Goal: Information Seeking & Learning: Learn about a topic

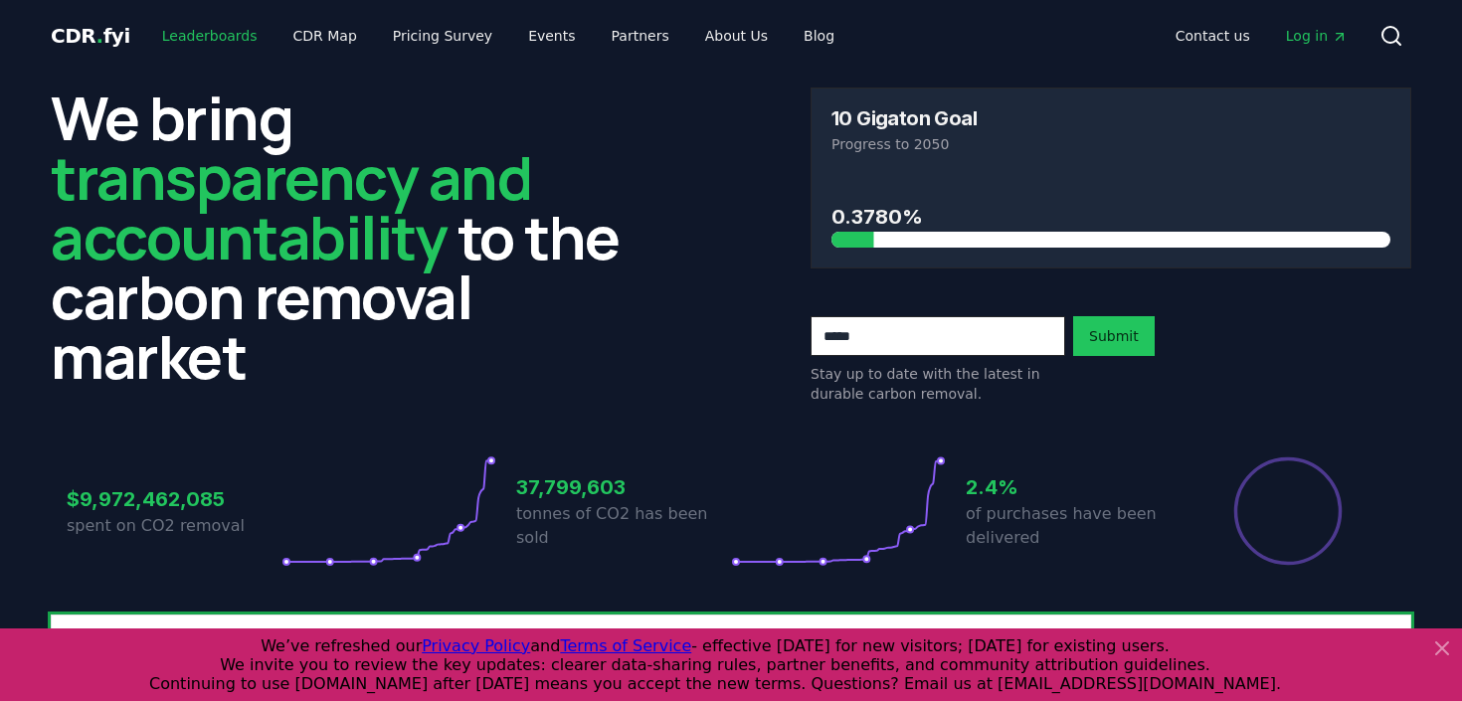
click at [193, 33] on link "Leaderboards" at bounding box center [209, 36] width 127 height 36
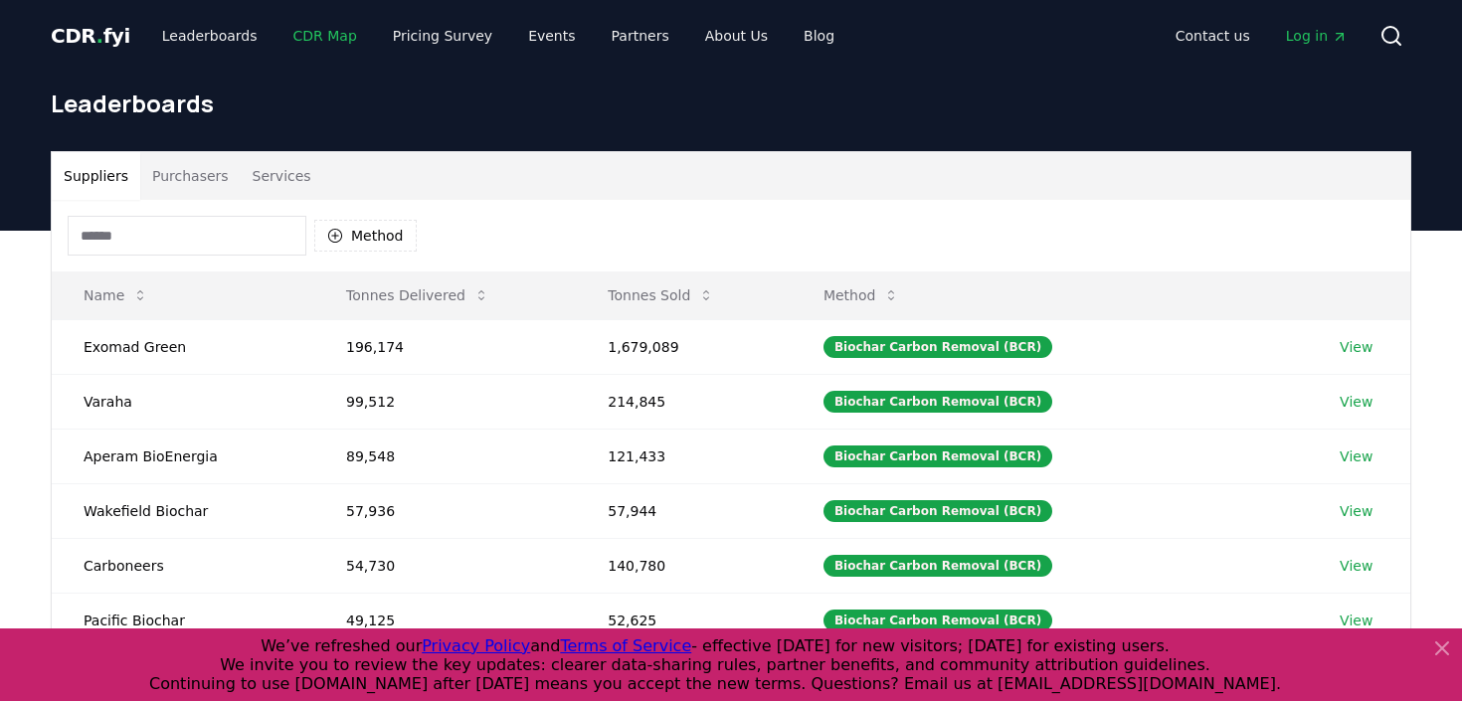
click at [291, 28] on link "CDR Map" at bounding box center [324, 36] width 95 height 36
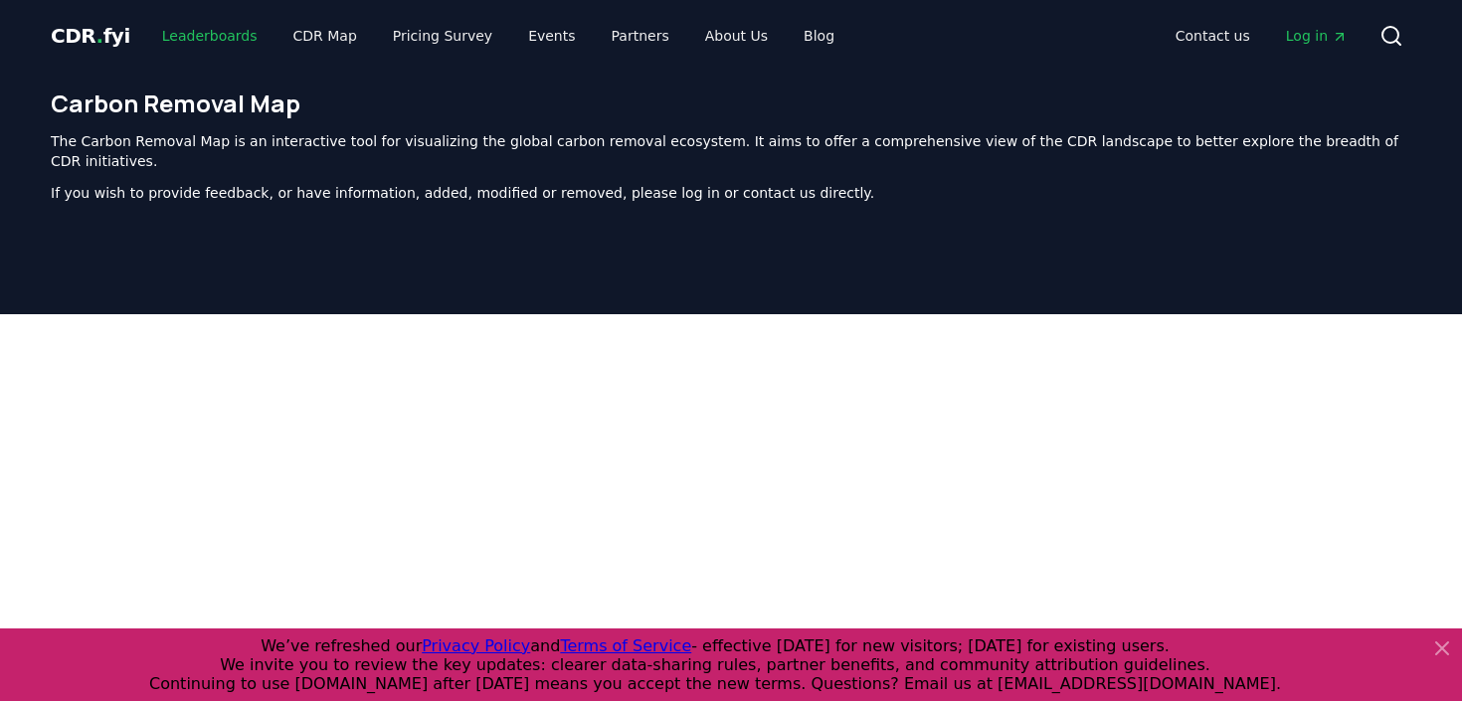
click at [208, 34] on link "Leaderboards" at bounding box center [209, 36] width 127 height 36
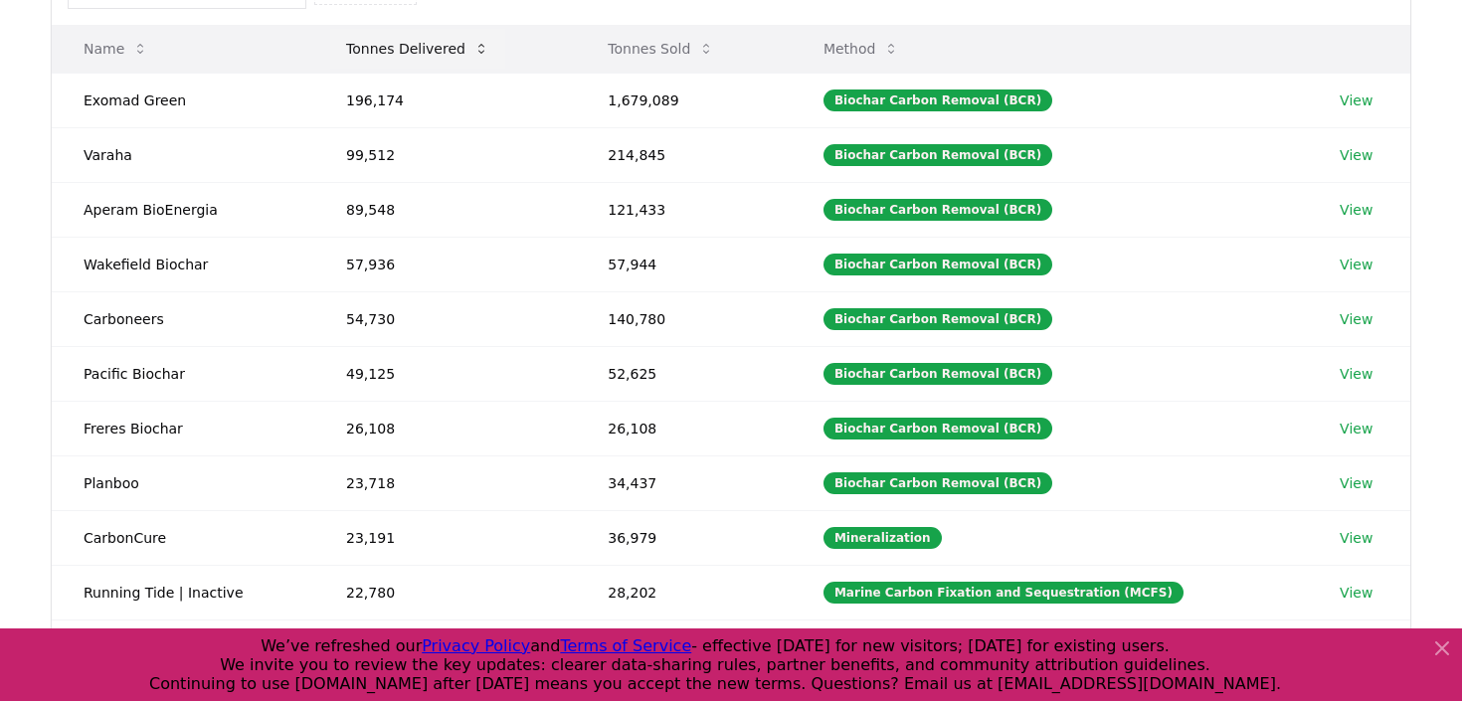
scroll to position [270, 0]
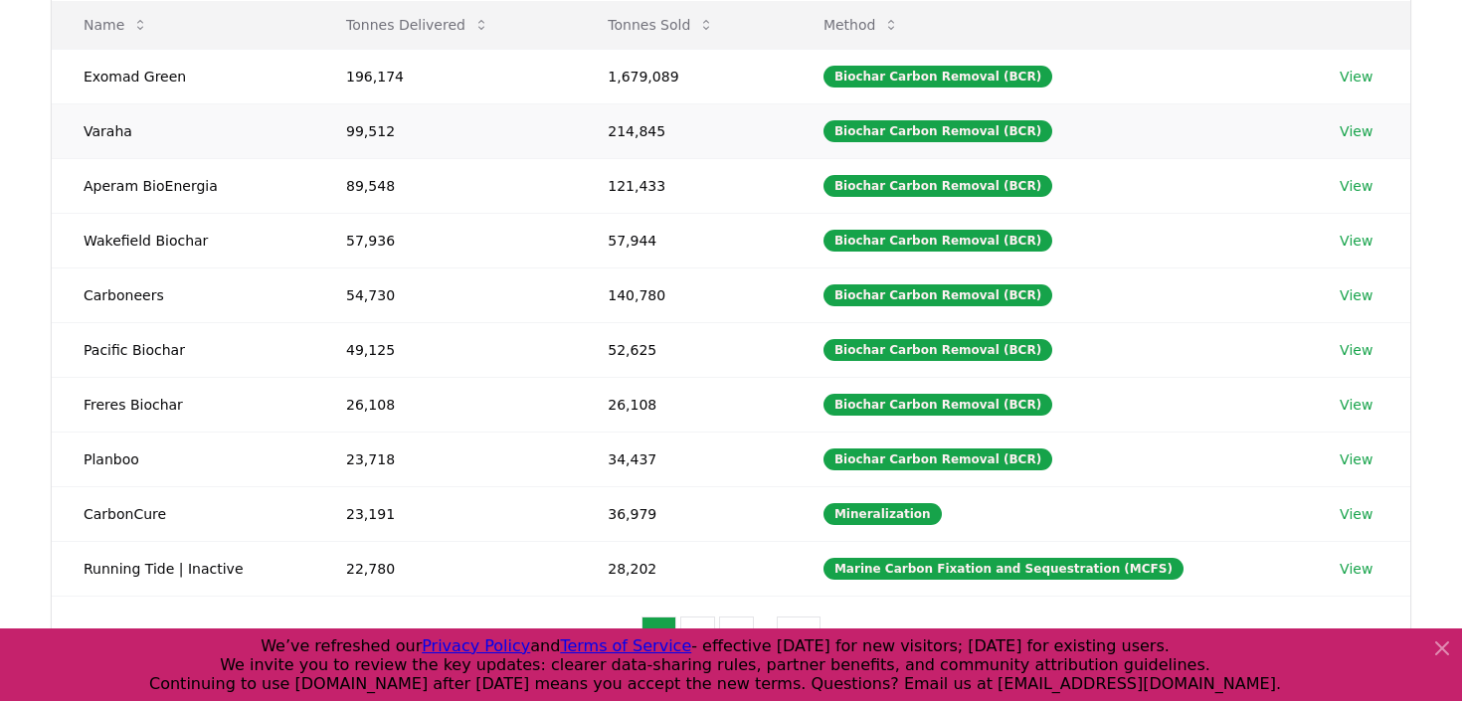
click at [1356, 121] on link "View" at bounding box center [1355, 131] width 33 height 20
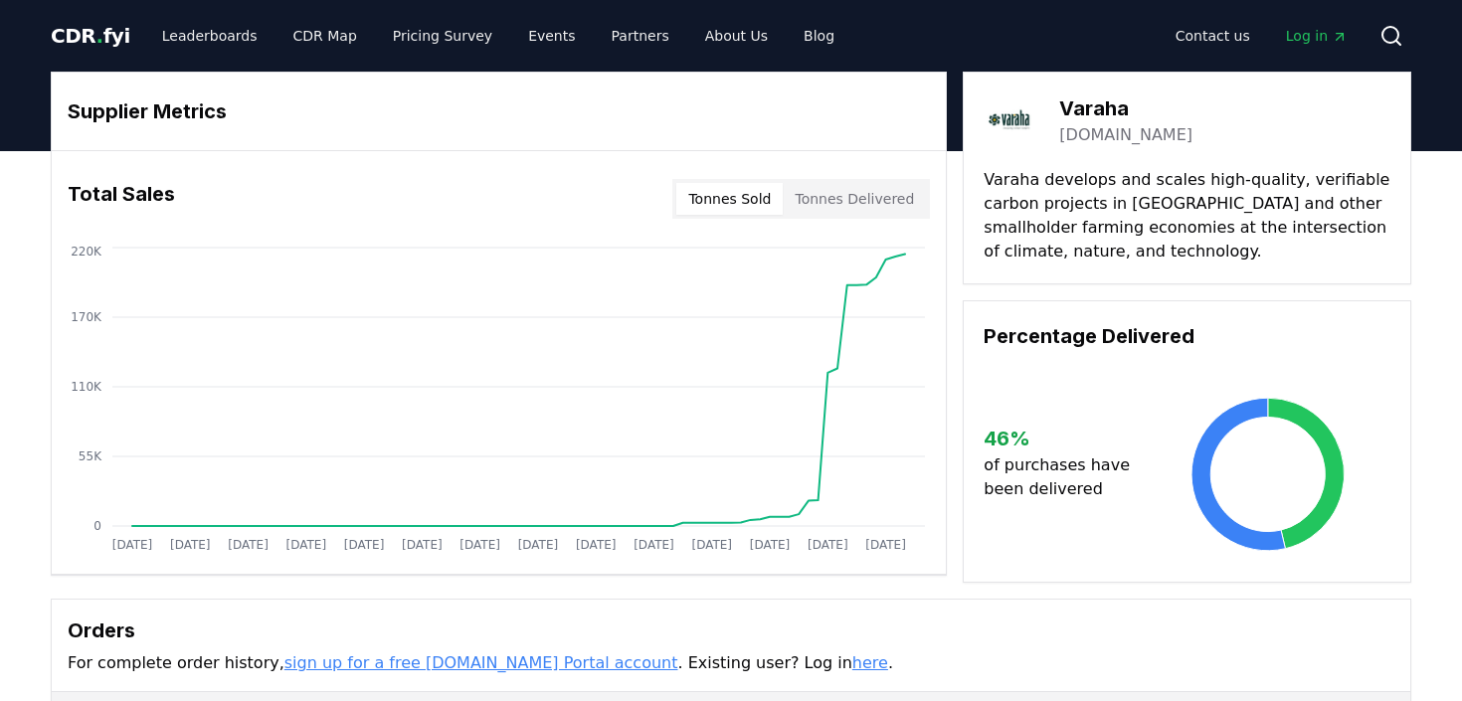
click at [882, 207] on button "Tonnes Delivered" at bounding box center [854, 199] width 143 height 32
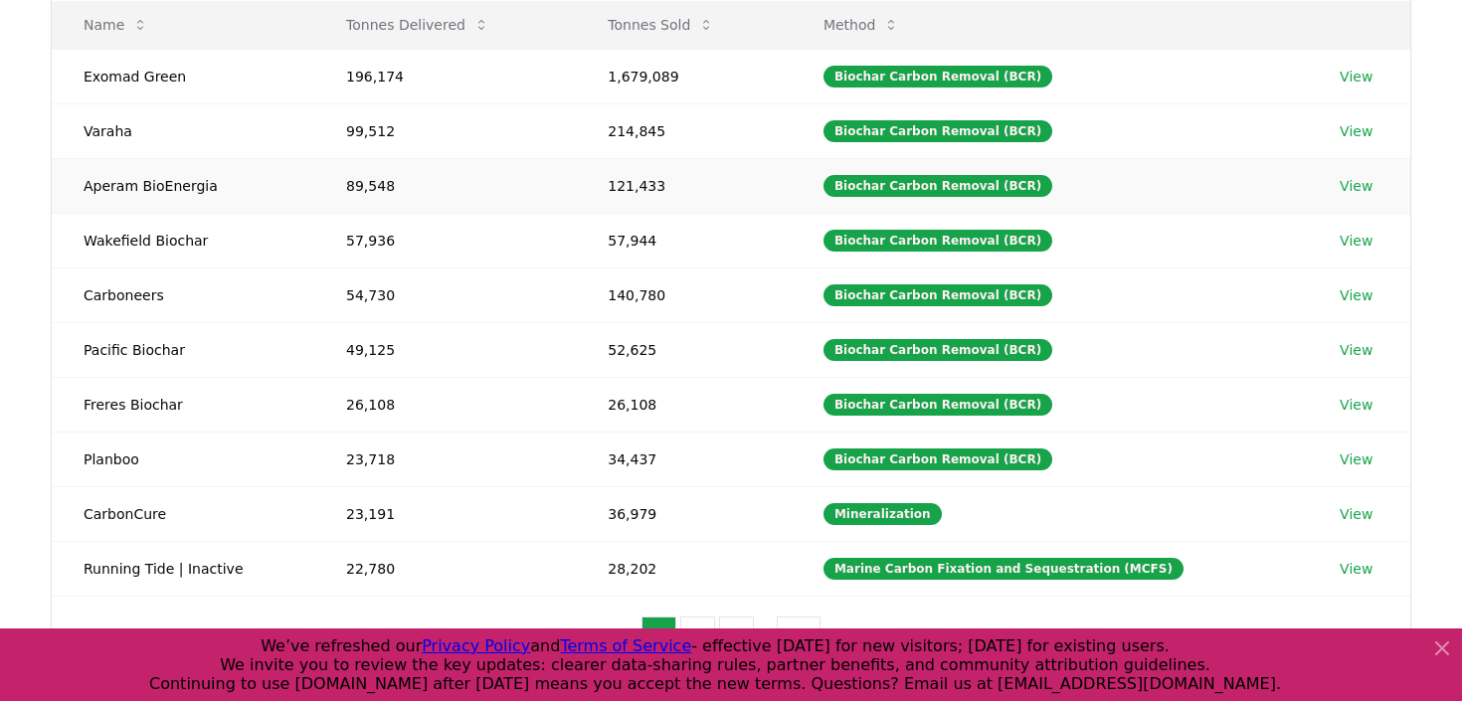
scroll to position [283, 0]
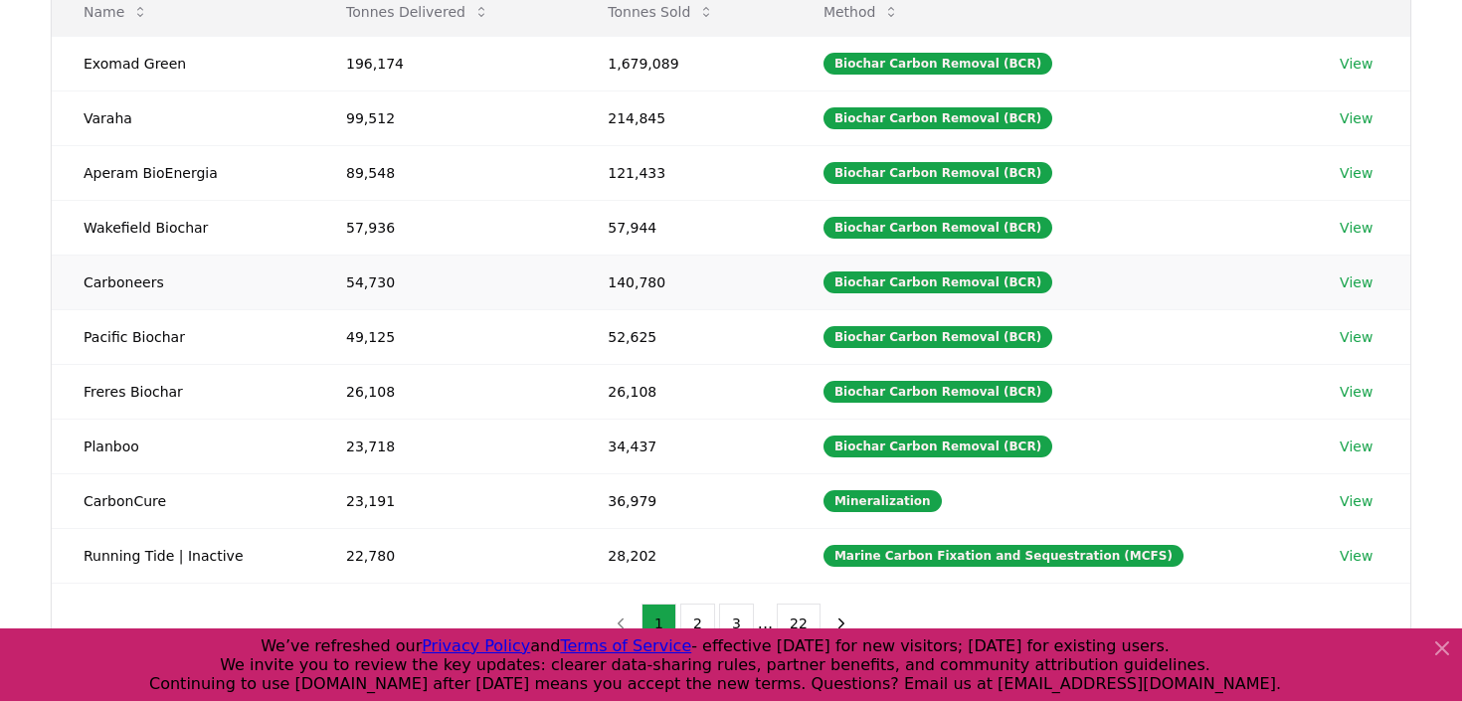
click at [136, 287] on td "Carboneers" at bounding box center [183, 282] width 262 height 55
click at [1363, 288] on link "View" at bounding box center [1355, 282] width 33 height 20
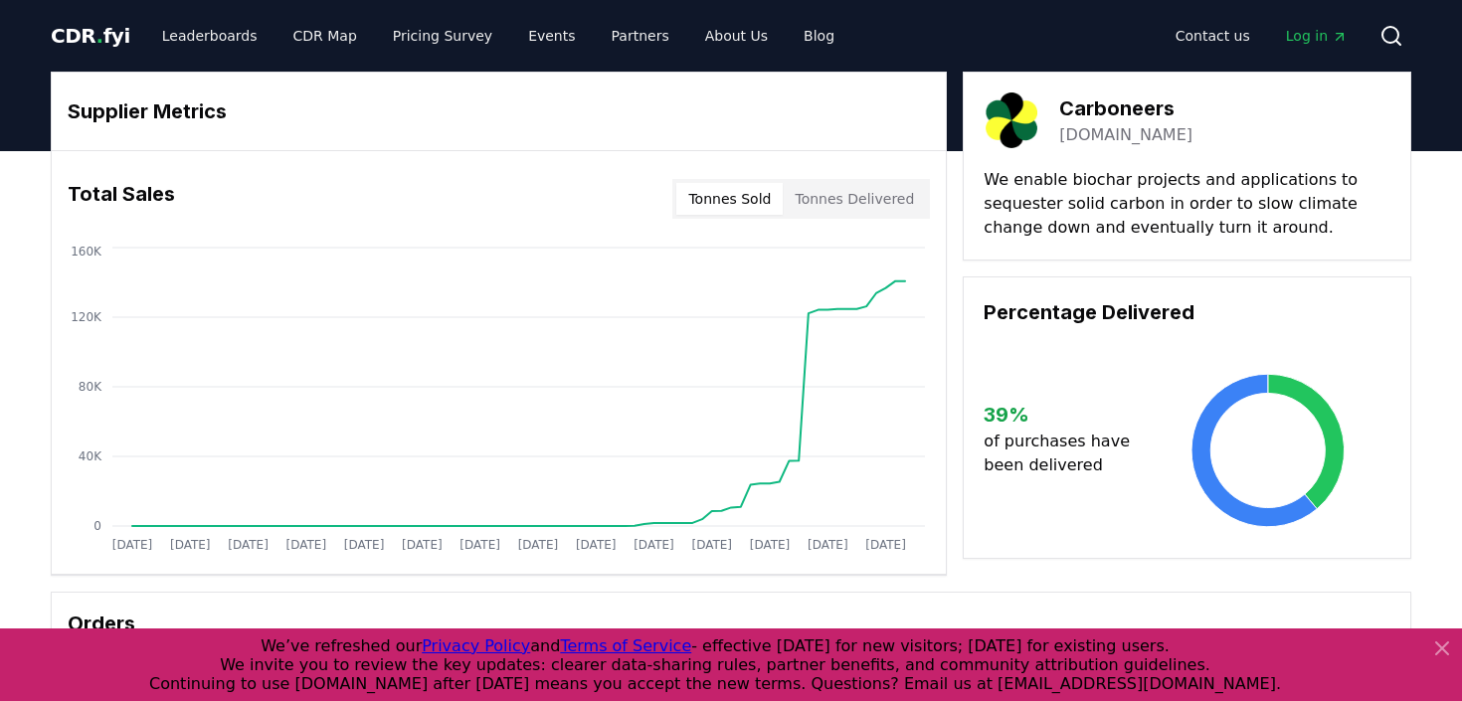
click at [824, 200] on button "Tonnes Delivered" at bounding box center [854, 199] width 143 height 32
click at [1443, 650] on icon at bounding box center [1442, 648] width 12 height 12
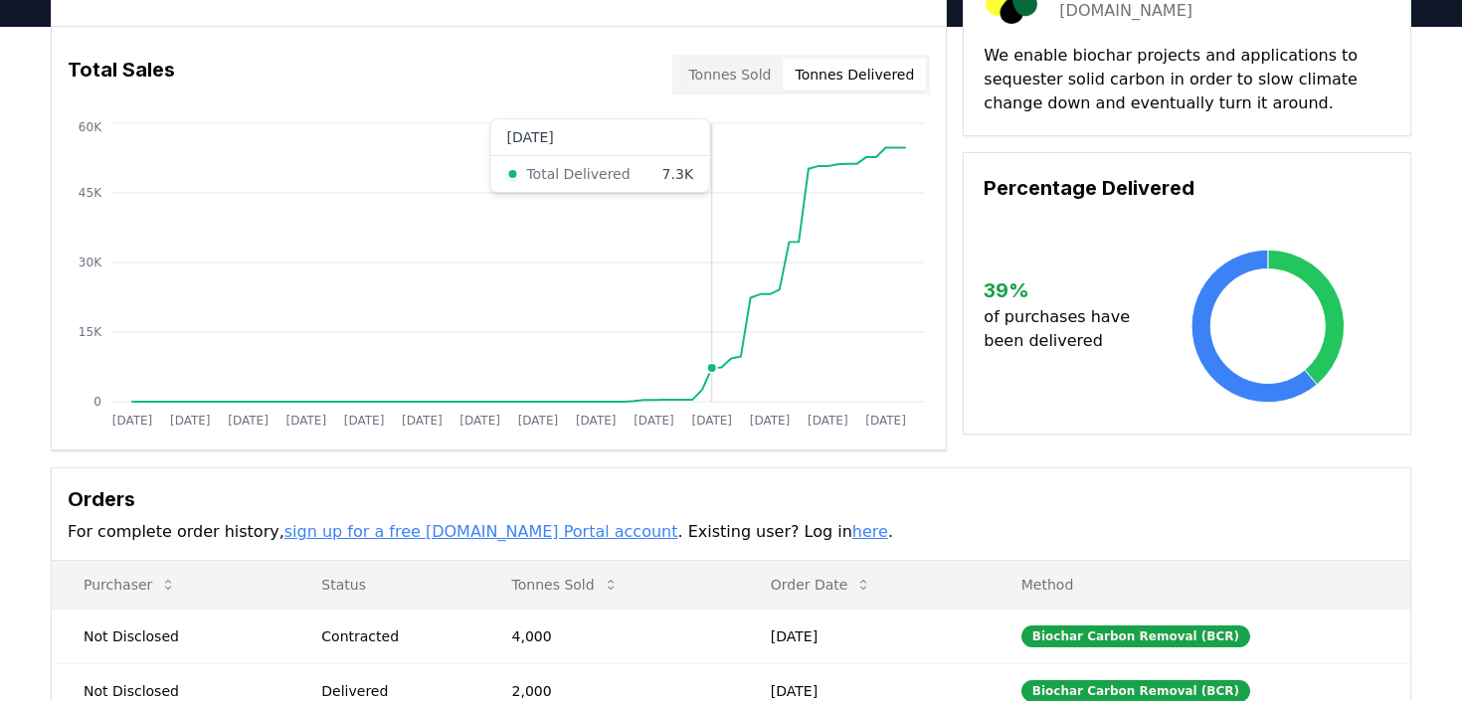
scroll to position [87, 0]
